Goal: Find specific page/section: Find specific page/section

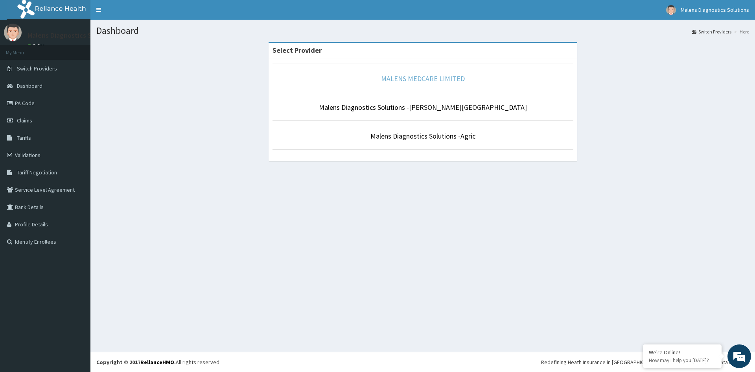
click at [432, 78] on link "MALENS MEDCARE LIMITED" at bounding box center [423, 78] width 84 height 9
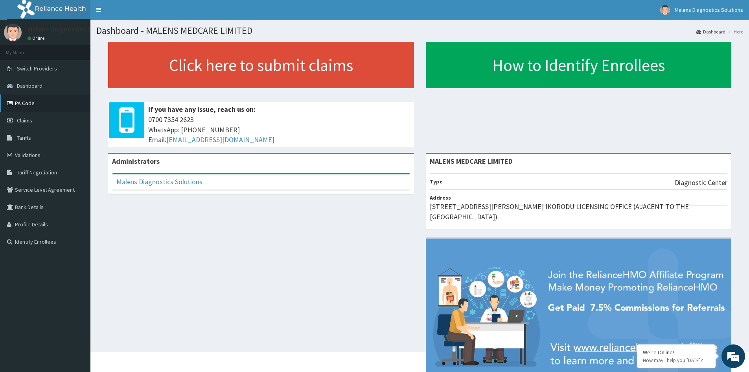
click at [21, 103] on link "PA Code" at bounding box center [45, 102] width 90 height 17
